Goal: Browse casually: Explore the website without a specific task or goal

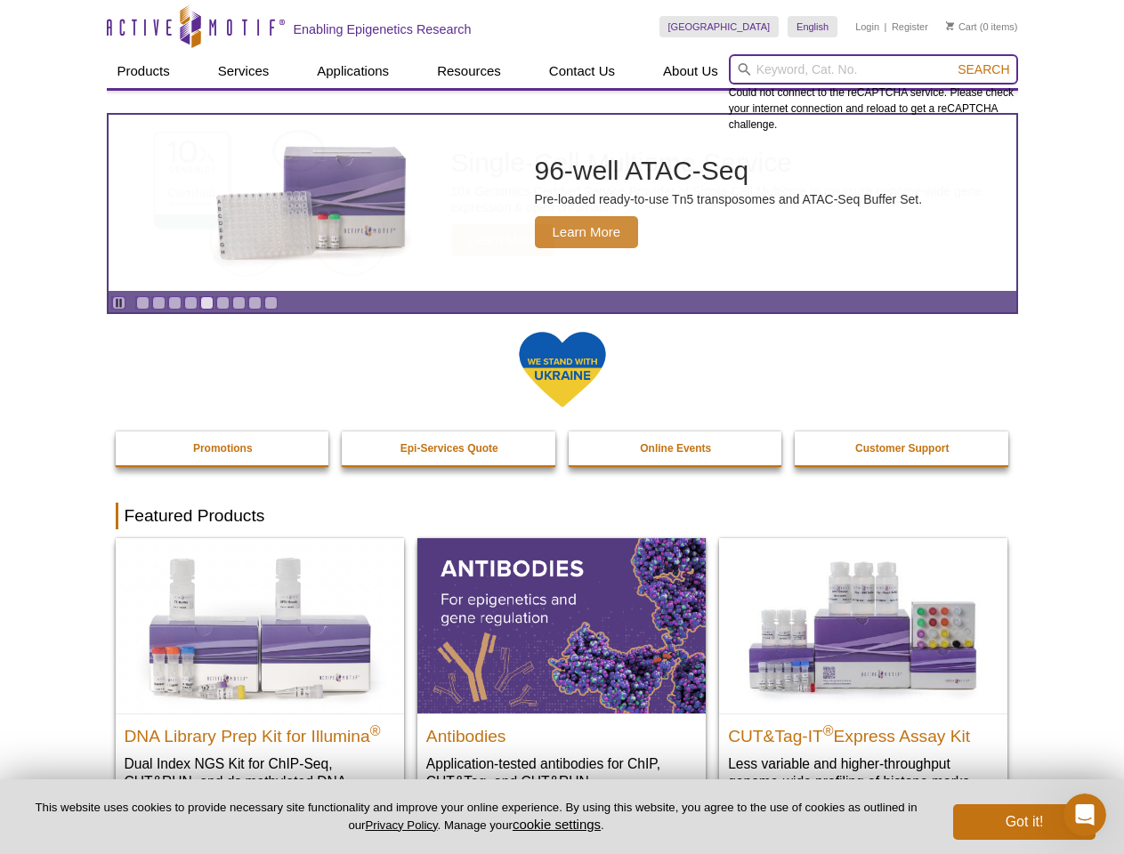
click at [873, 69] on input "search" at bounding box center [873, 69] width 289 height 30
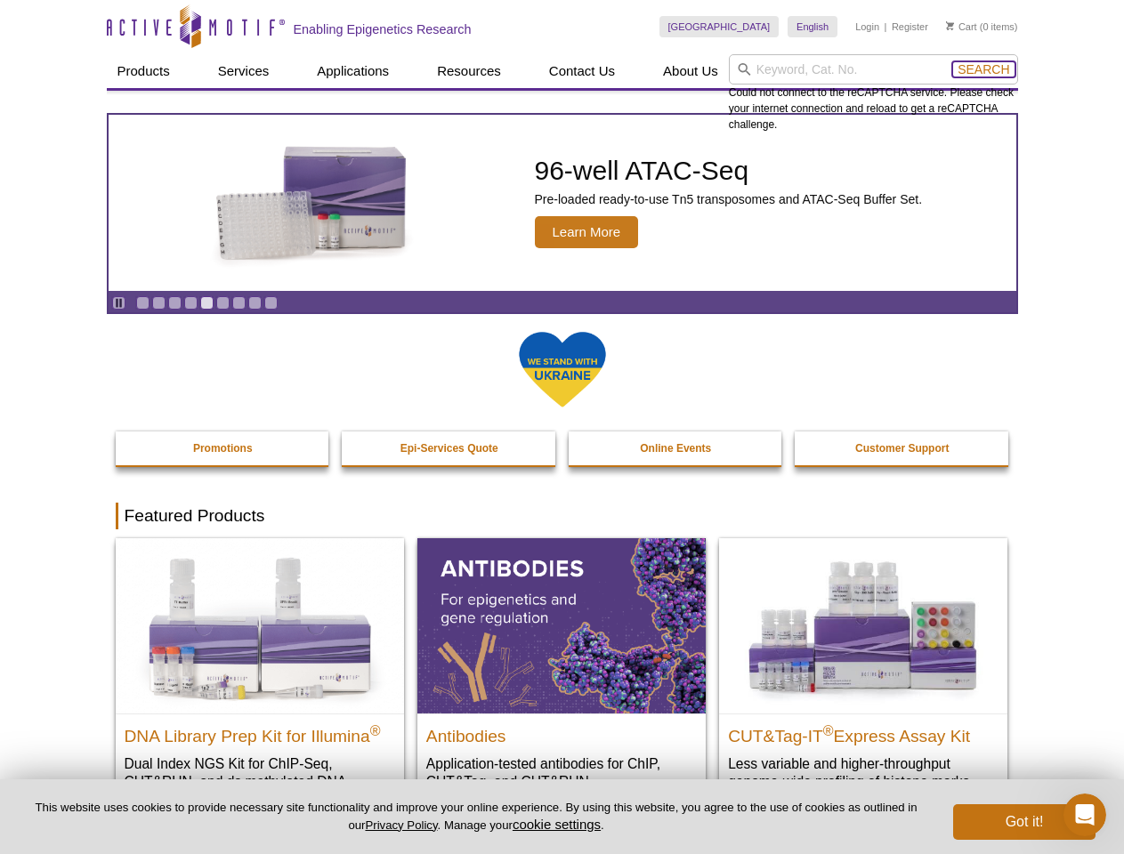
click at [983, 69] on span "Search" at bounding box center [984, 69] width 52 height 14
click at [118, 303] on icon "Pause" at bounding box center [119, 303] width 12 height 12
click at [142, 303] on link "Go to slide 1" at bounding box center [142, 302] width 13 height 13
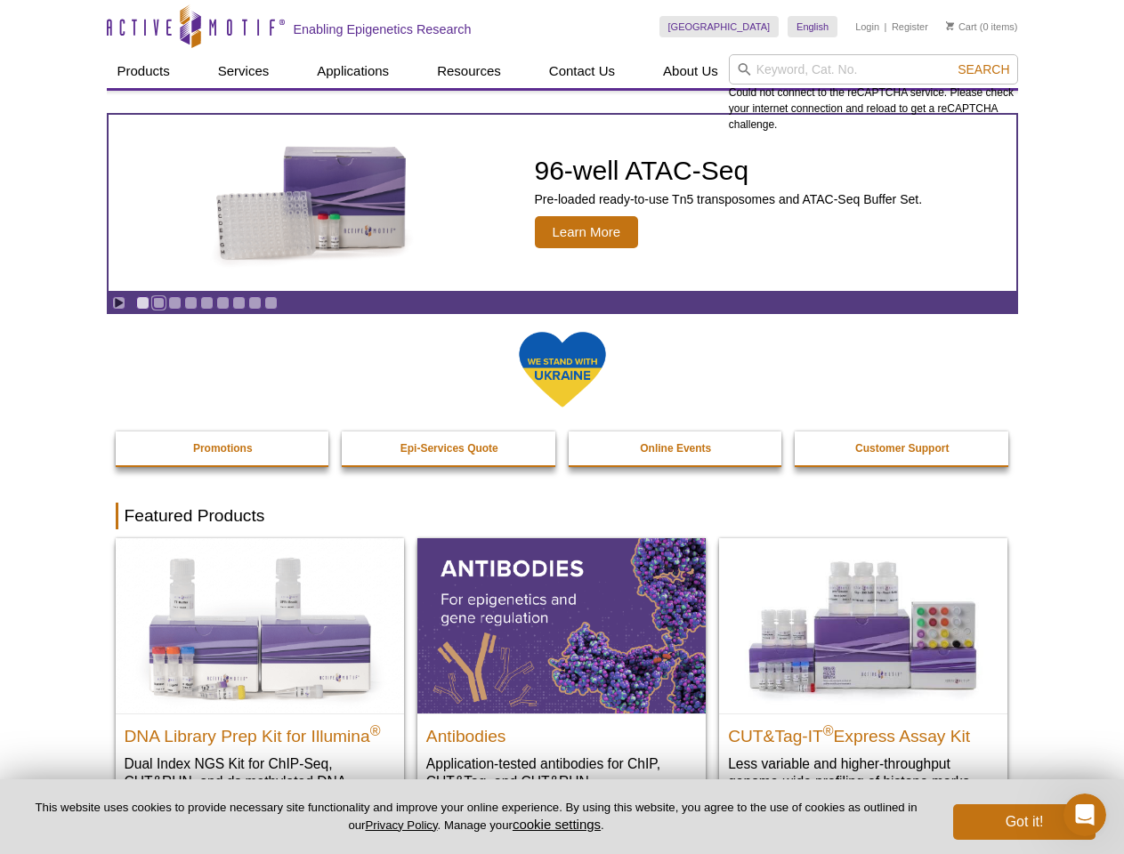
click at [158, 303] on link "Go to slide 2" at bounding box center [158, 302] width 13 height 13
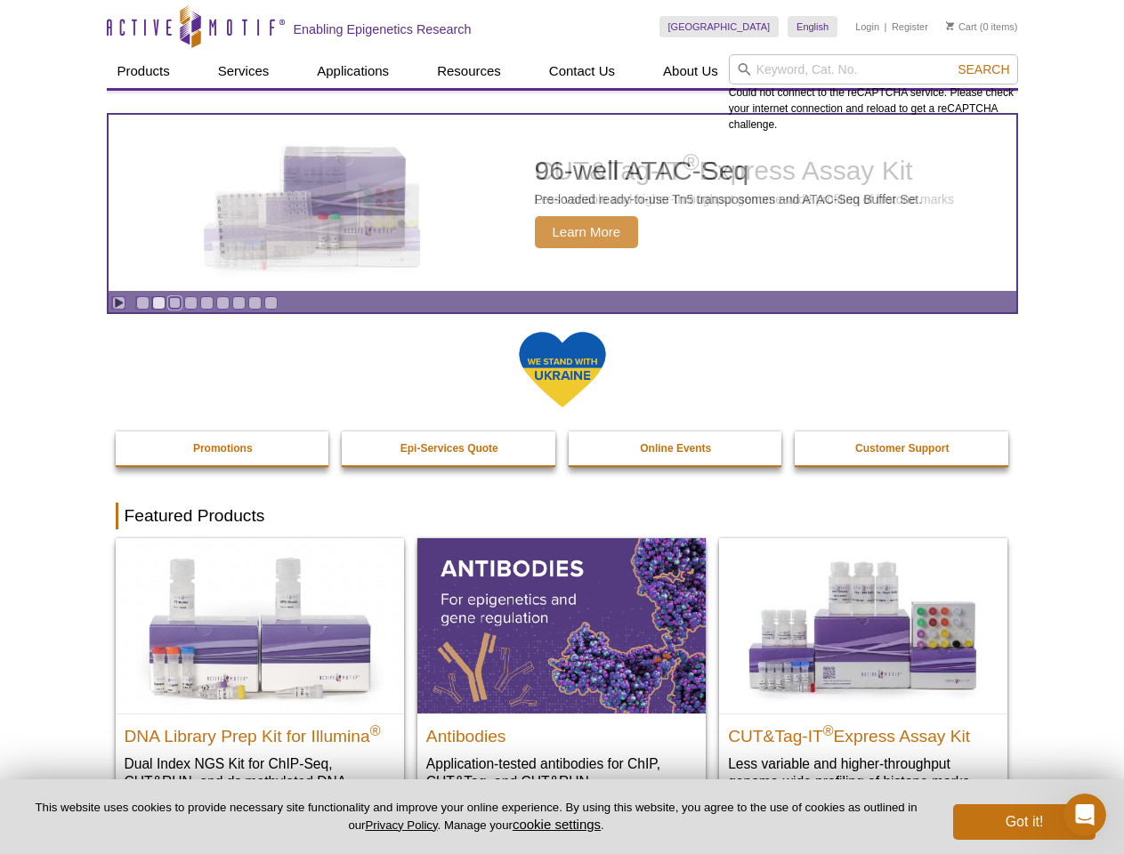
click at [174, 303] on link "Go to slide 3" at bounding box center [174, 302] width 13 height 13
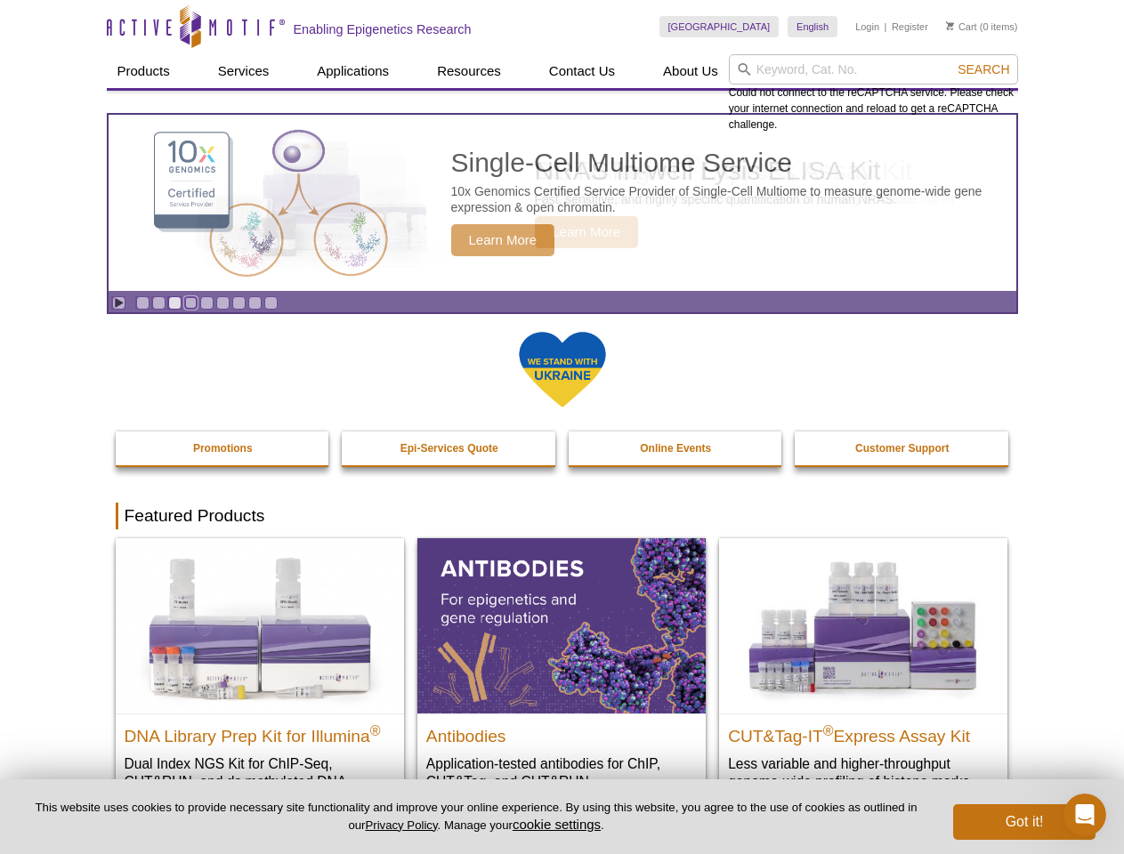
click at [190, 303] on link "Go to slide 4" at bounding box center [190, 302] width 13 height 13
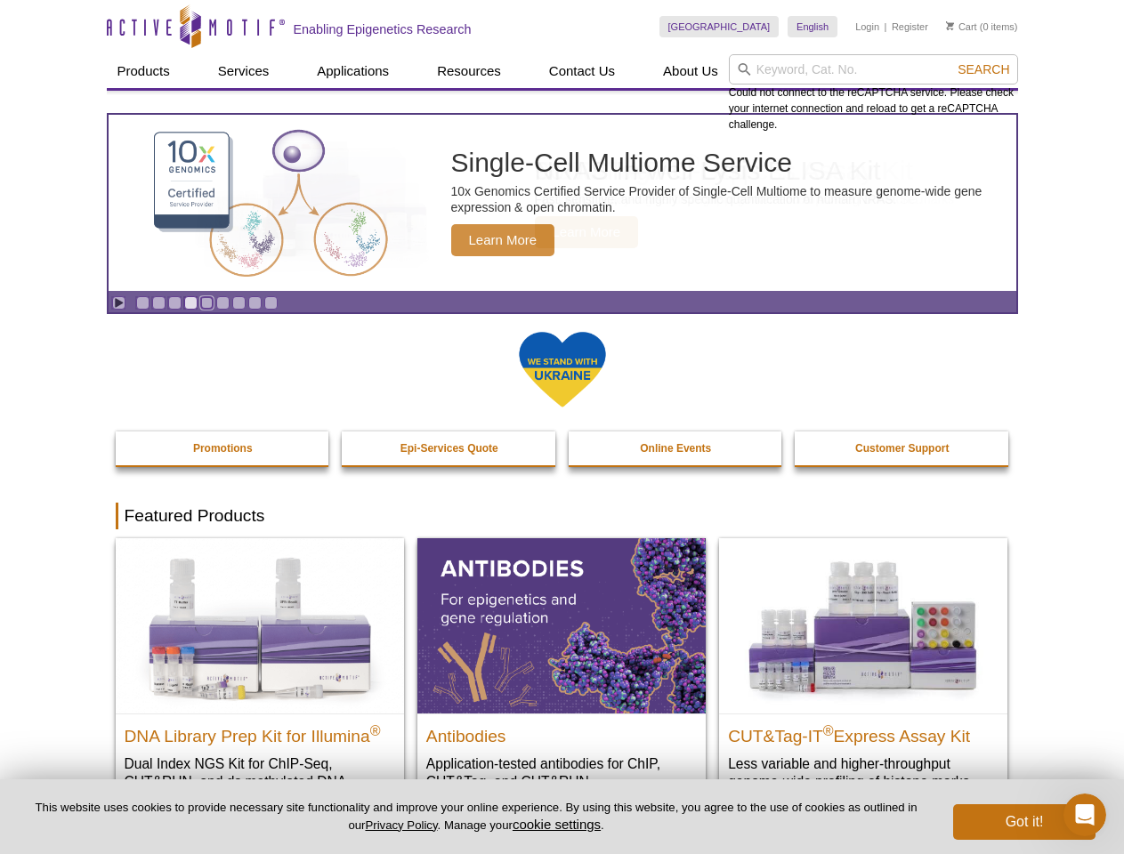
click at [206, 303] on link "Go to slide 5" at bounding box center [206, 302] width 13 height 13
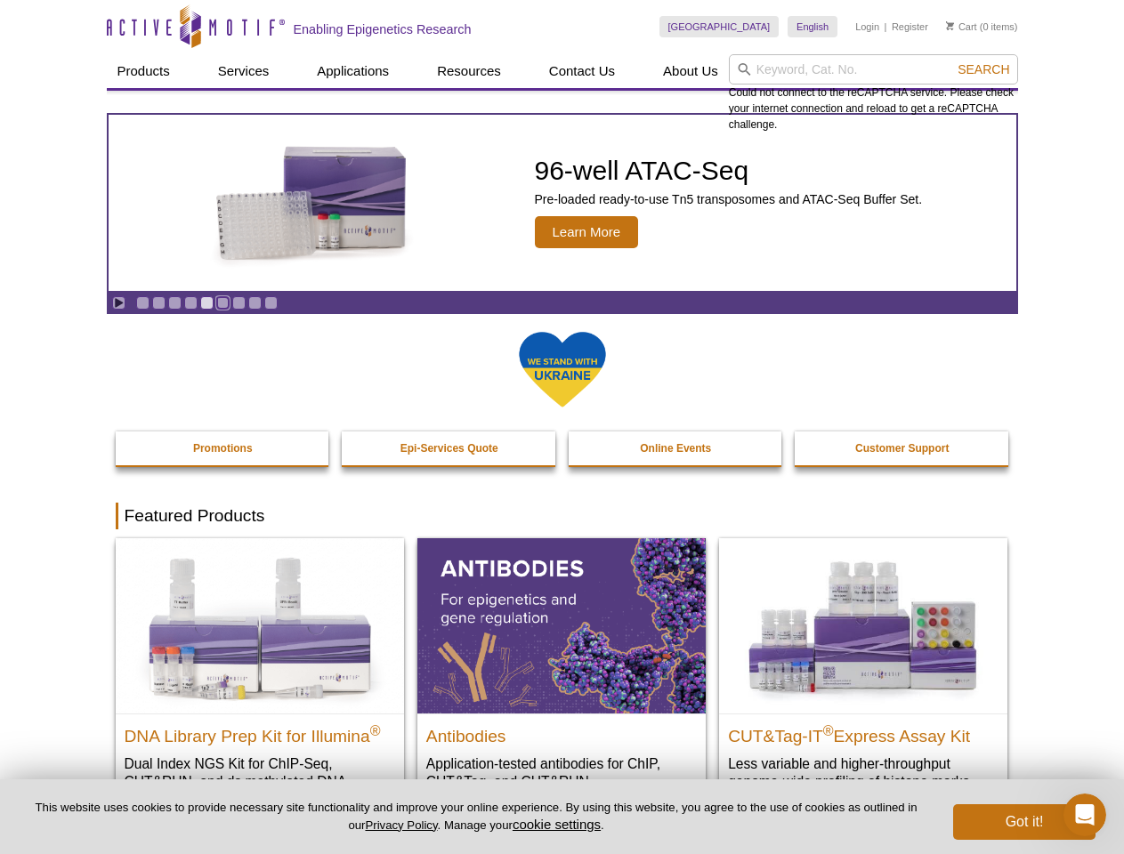
click at [223, 303] on link "Go to slide 6" at bounding box center [222, 302] width 13 height 13
